Goal: Book appointment/travel/reservation

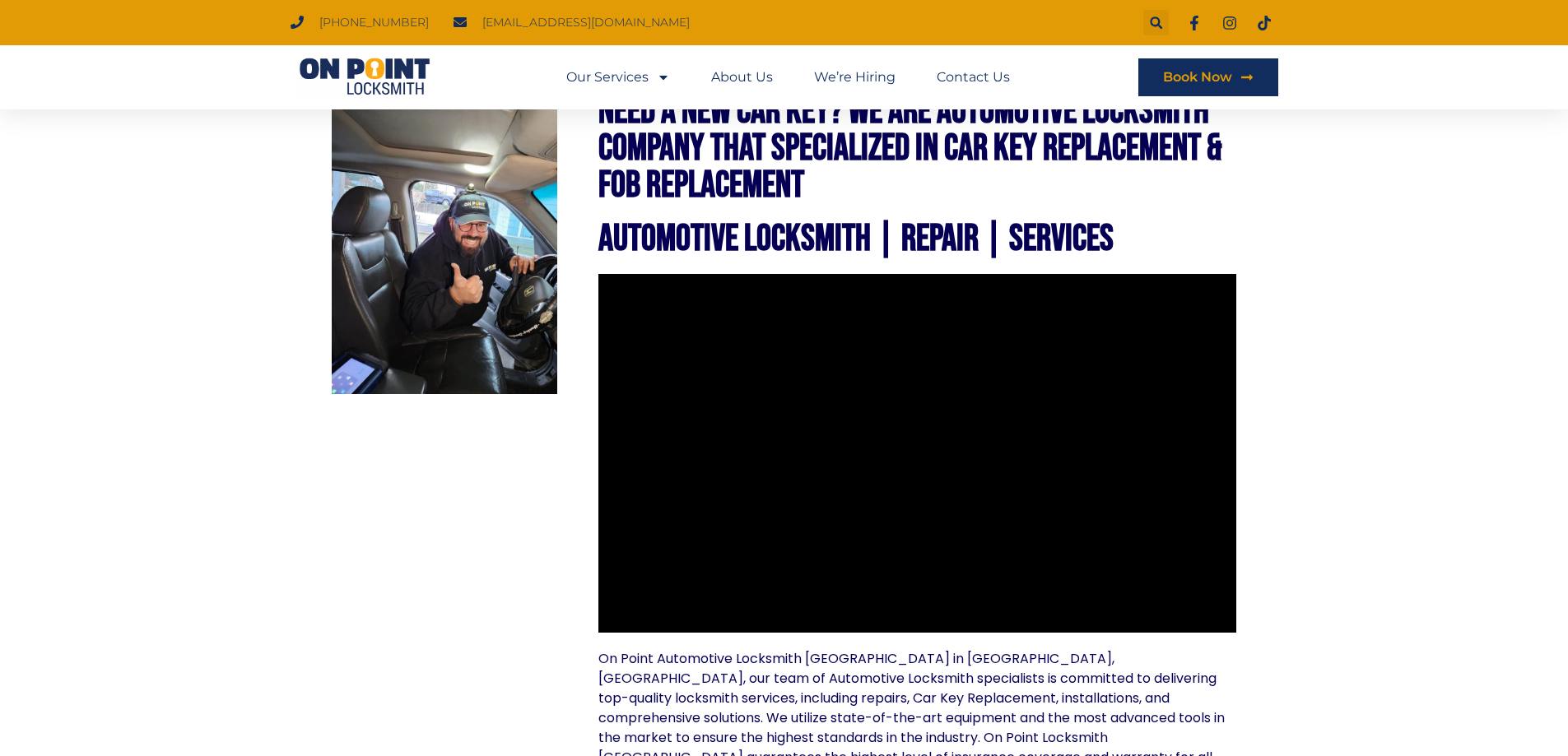
scroll to position [658, 0]
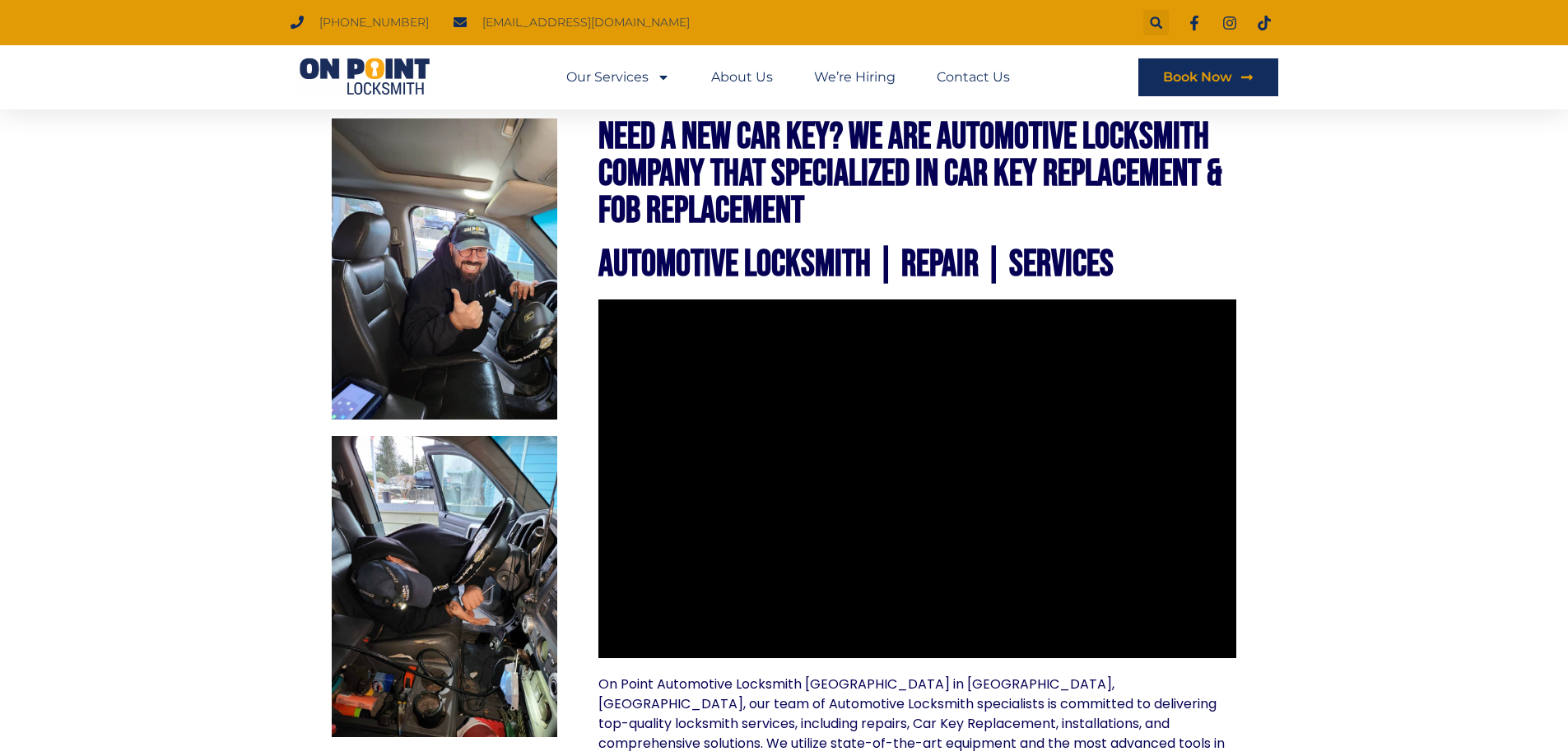
click at [1397, 500] on section "Need A New Car Key? We Are Automotive Locksmith Company That Specialized In Car…" at bounding box center [784, 591] width 1568 height 1079
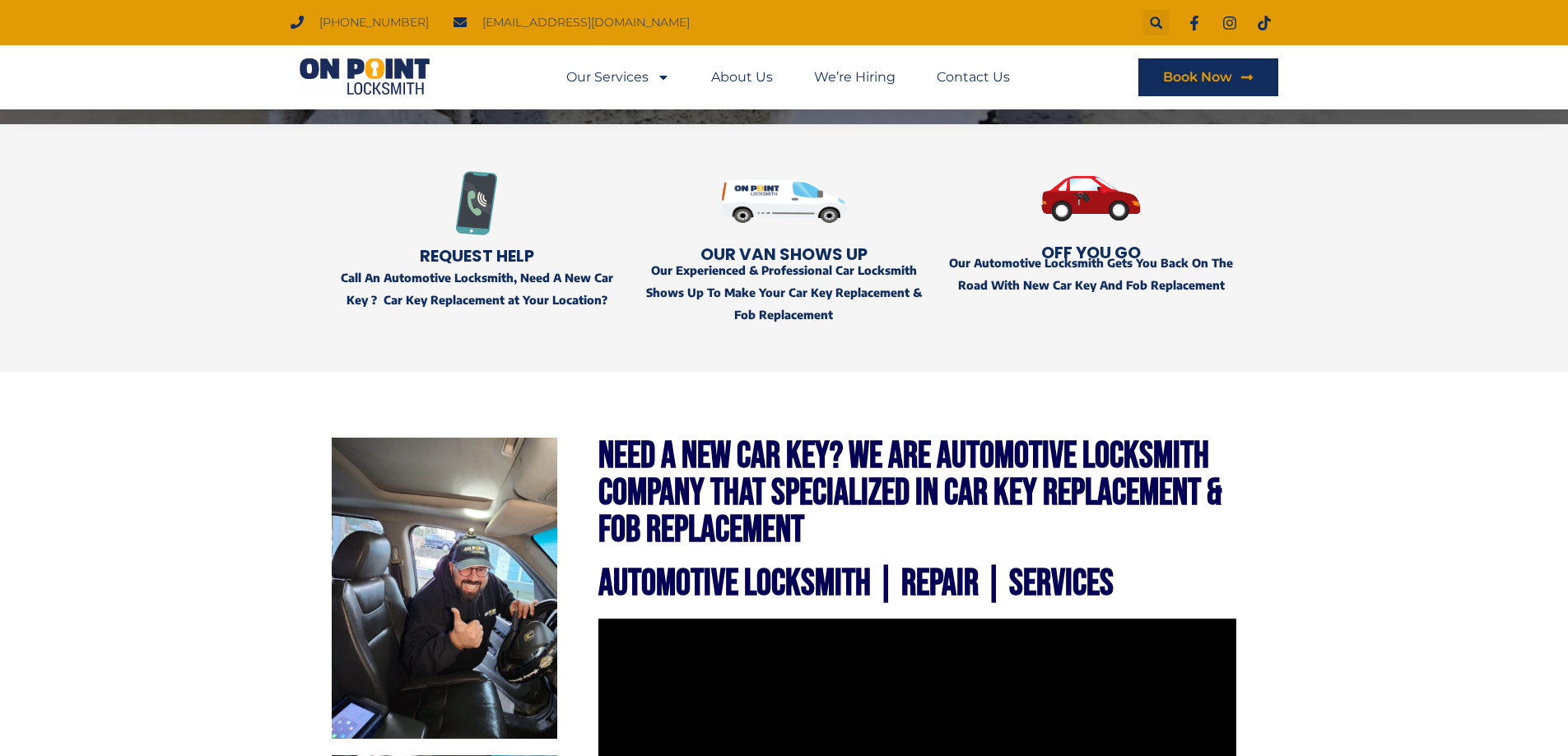
scroll to position [0, 0]
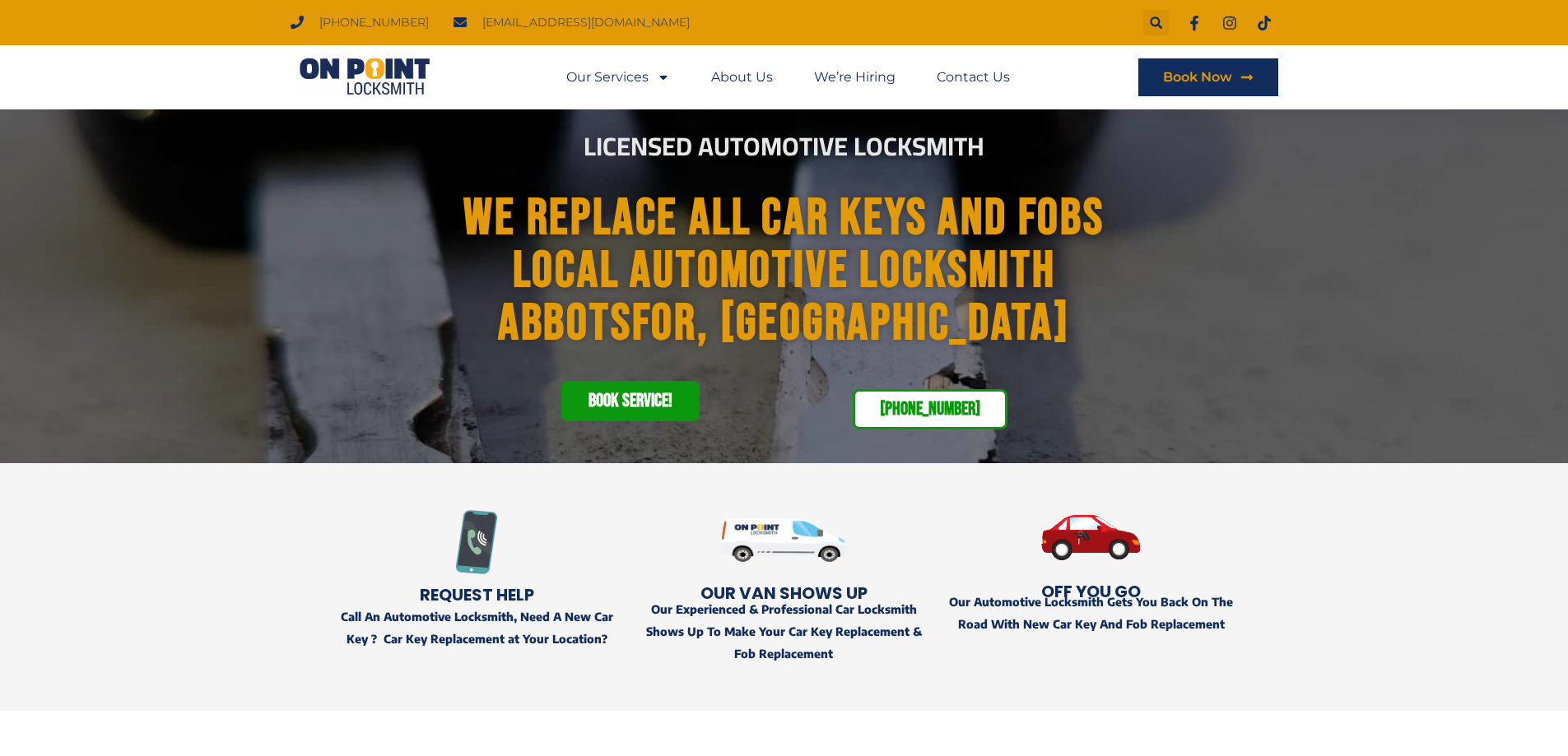
click at [637, 394] on span "Book service!" at bounding box center [629, 401] width 84 height 19
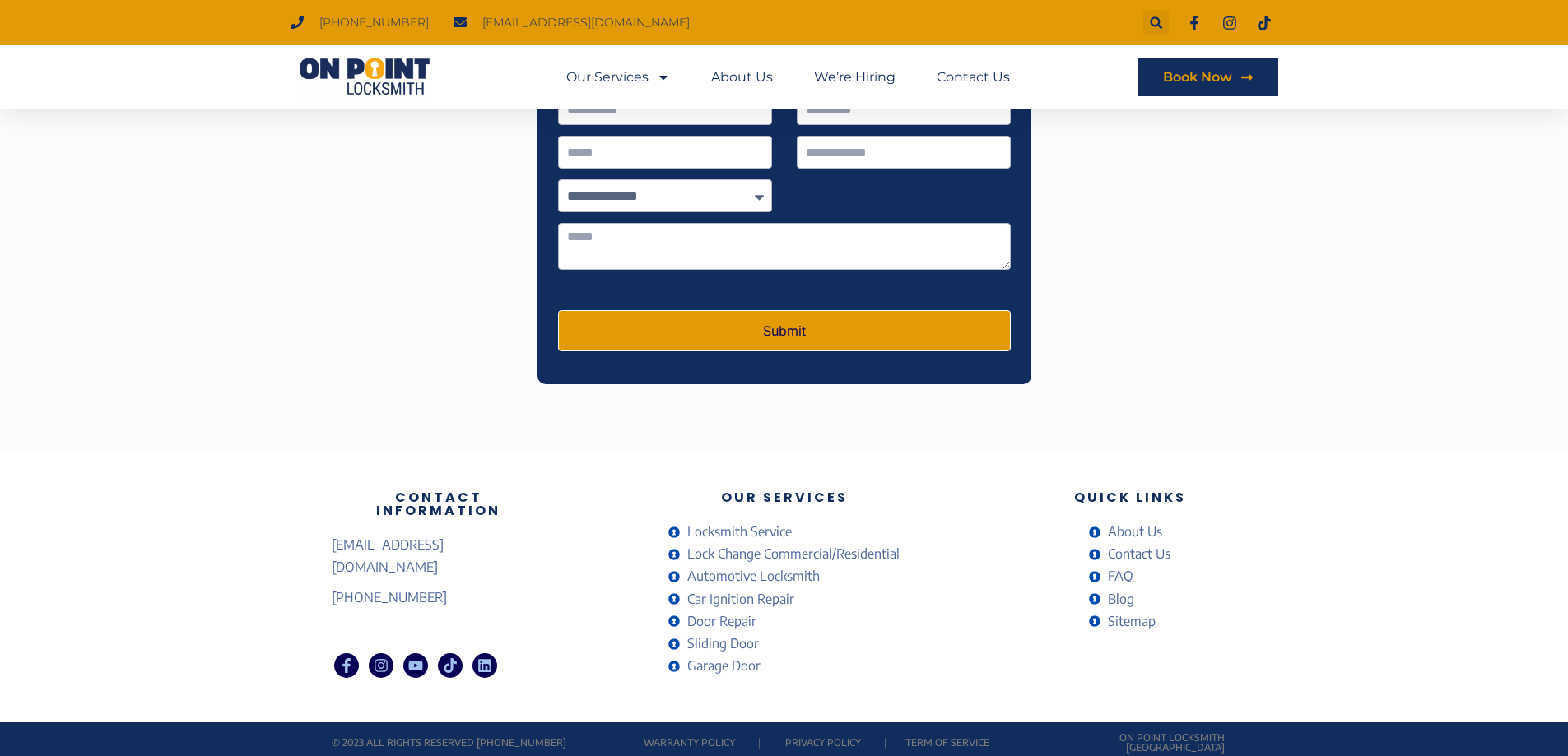
scroll to position [5109, 0]
